Goal: Information Seeking & Learning: Learn about a topic

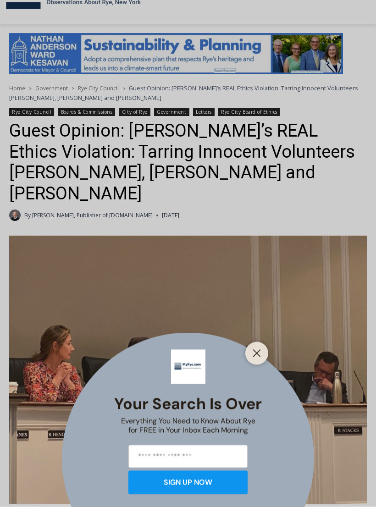
scroll to position [166, 0]
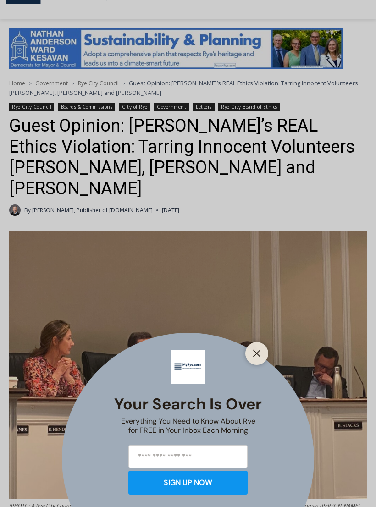
click at [261, 360] on button "Close" at bounding box center [256, 353] width 13 height 13
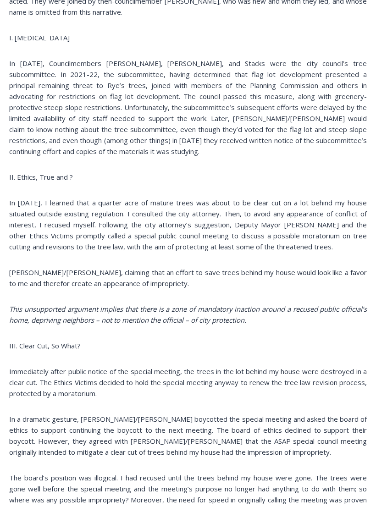
scroll to position [872, 0]
click at [335, 145] on div "(PHOTO: A Rye City Council meeting on Wednesday, June 14, 2023 with Councilmemb…" at bounding box center [187, 301] width 357 height 1553
click at [316, 103] on p "In 2023, Councilmembers Johnson, Souza, and Stacks were the city council’s tree…" at bounding box center [187, 107] width 357 height 99
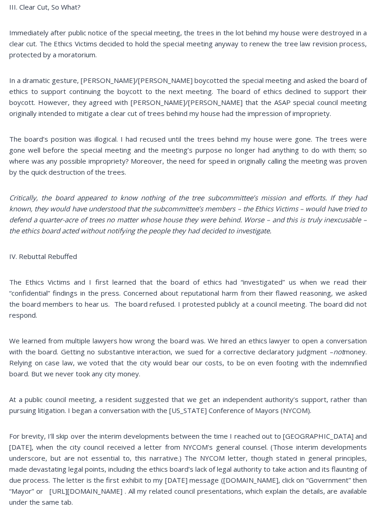
scroll to position [1211, 0]
click at [332, 276] on p "The Ethics Victims and I first learned that the board of ethics had “investigat…" at bounding box center [187, 298] width 357 height 44
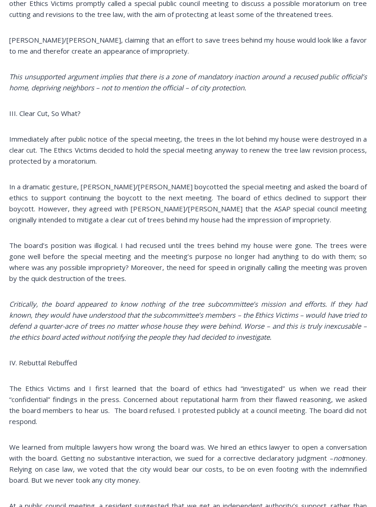
scroll to position [1100, 0]
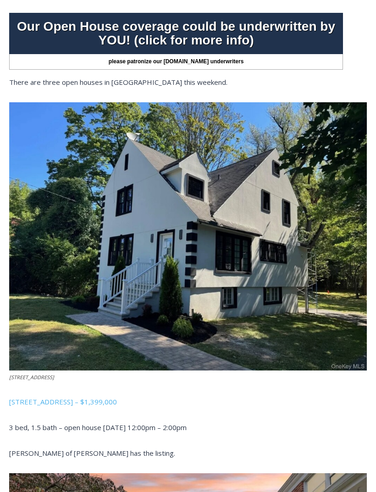
scroll to position [333, 0]
click at [117, 399] on link "[STREET_ADDRESS] – $1,399,000" at bounding box center [63, 401] width 108 height 9
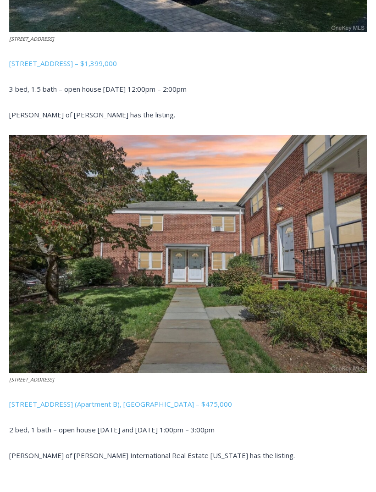
scroll to position [671, 0]
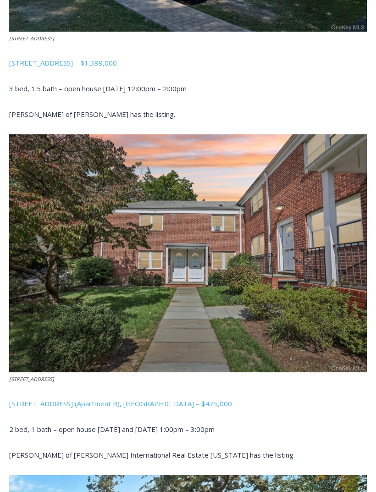
click at [144, 402] on link "[STREET_ADDRESS] (Apartment B), [GEOGRAPHIC_DATA] – $475,000" at bounding box center [120, 403] width 223 height 9
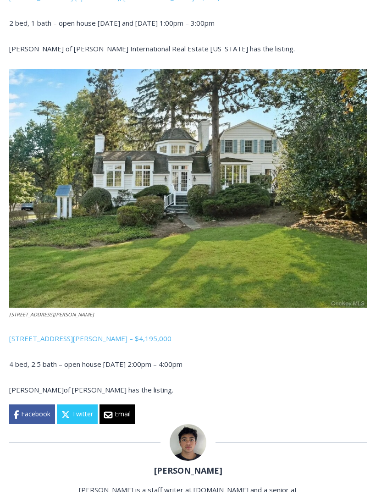
scroll to position [1078, 0]
click at [97, 336] on link "[STREET_ADDRESS][PERSON_NAME] – $4,195,000" at bounding box center [90, 338] width 162 height 9
